Goal: Transaction & Acquisition: Purchase product/service

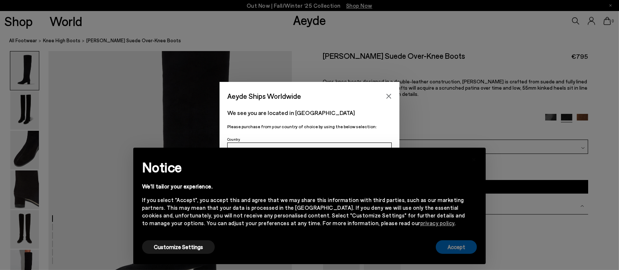
click at [450, 246] on button "Accept" at bounding box center [456, 247] width 41 height 14
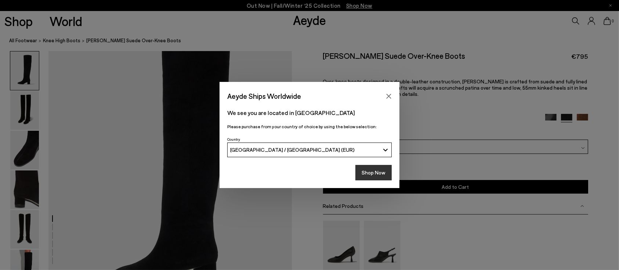
click at [379, 173] on button "Shop Now" at bounding box center [373, 172] width 36 height 15
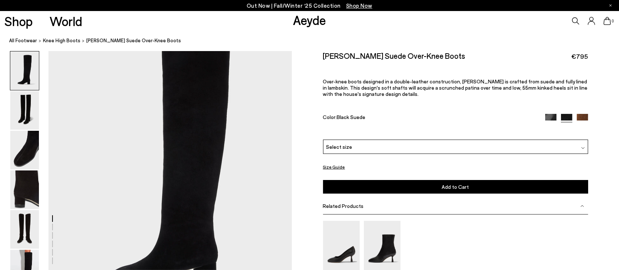
click at [299, 13] on link "Aeyde" at bounding box center [309, 19] width 33 height 15
